Goal: Check status: Check status

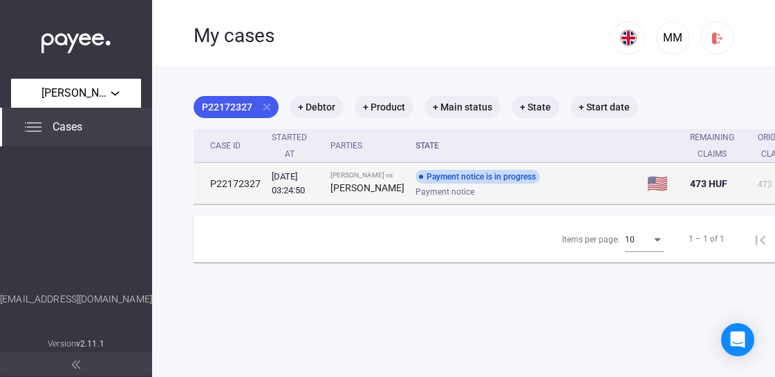
click at [354, 184] on div "[PERSON_NAME]" at bounding box center [367, 188] width 74 height 17
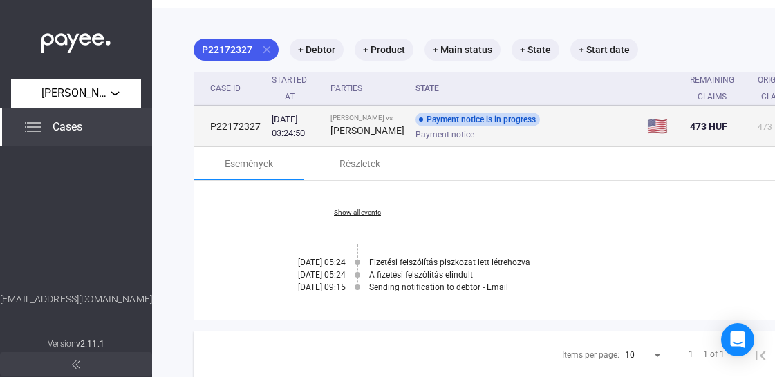
scroll to position [69, 0]
